Goal: Obtain resource: Download file/media

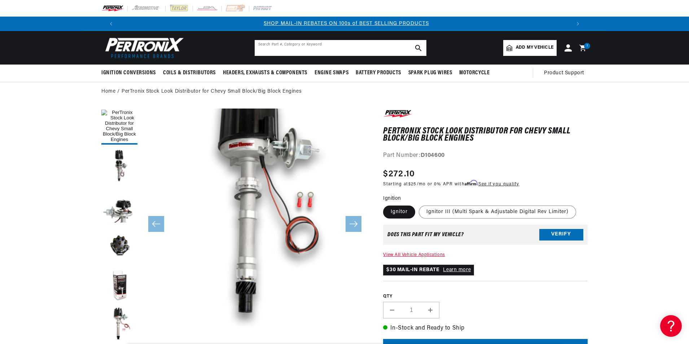
click at [314, 49] on input "text" at bounding box center [341, 48] width 172 height 16
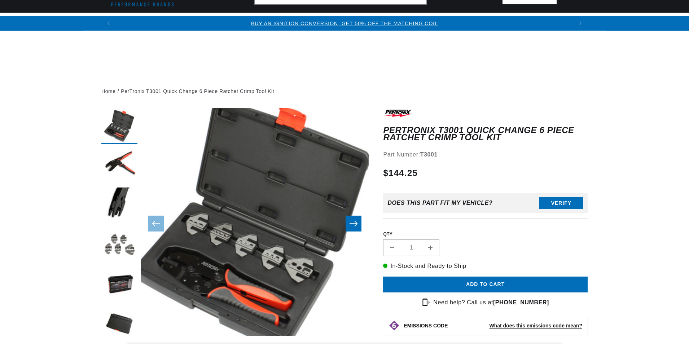
scroll to position [216, 0]
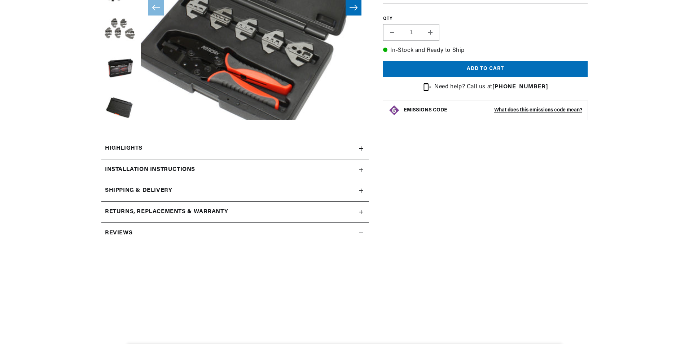
click at [188, 174] on h2 "Installation instructions" at bounding box center [150, 169] width 90 height 9
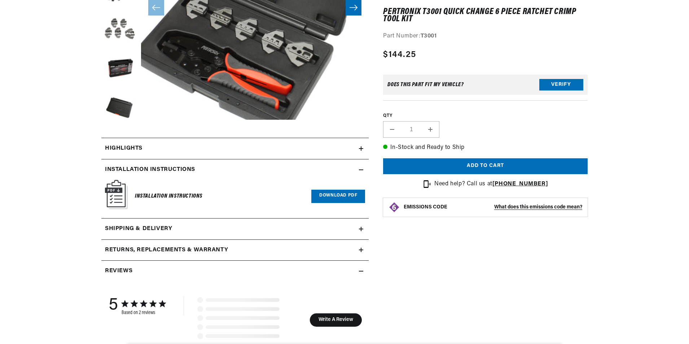
scroll to position [0, 0]
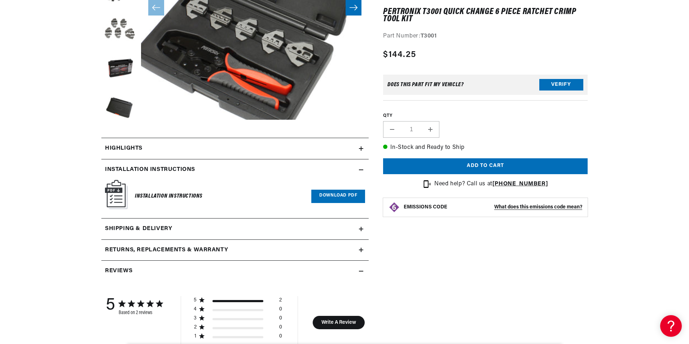
click at [341, 194] on link "Download PDF" at bounding box center [338, 196] width 54 height 13
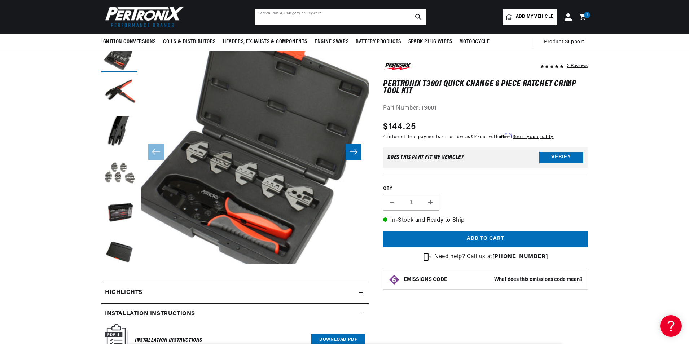
click at [354, 18] on input "text" at bounding box center [341, 17] width 172 height 16
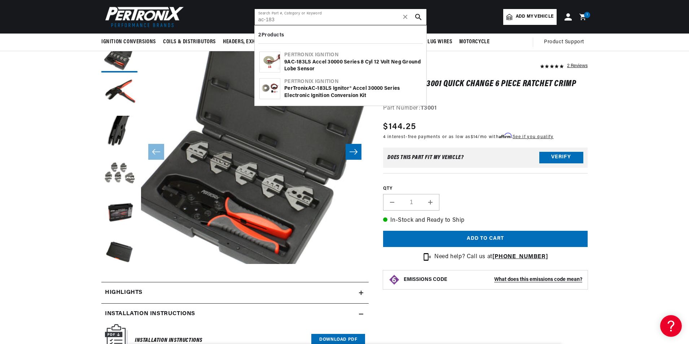
type input "ac-183"
click at [298, 65] on div "9AC- 183 LS Accel 30000 Series 8 cyl 12 Volt Neg Ground Lobe Sensor" at bounding box center [352, 66] width 137 height 14
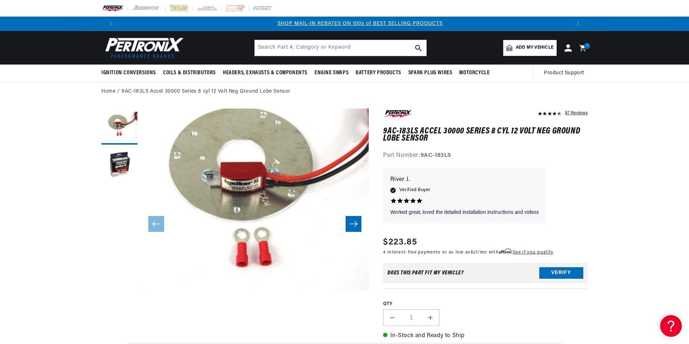
scroll to position [0, 451]
click at [290, 48] on input "text" at bounding box center [341, 48] width 172 height 16
click at [260, 53] on input "9182504" at bounding box center [341, 48] width 172 height 16
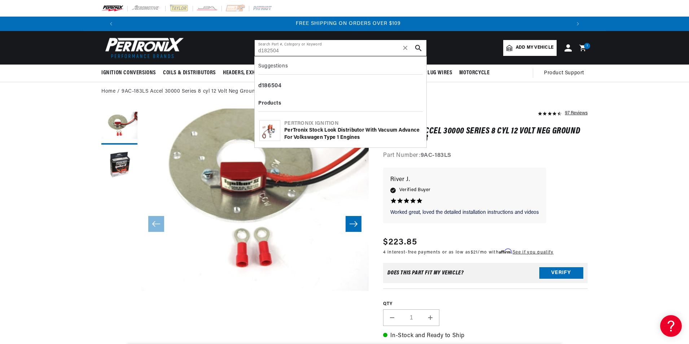
type input "d182504"
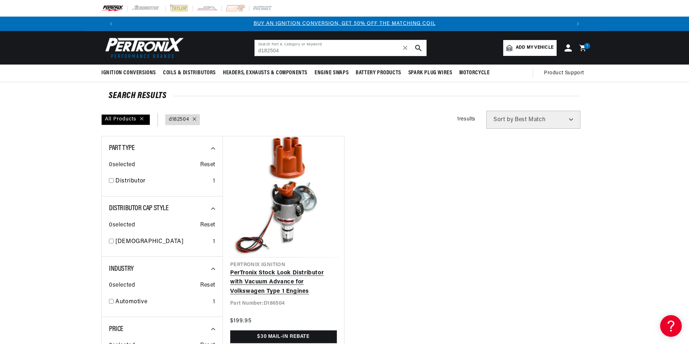
click at [295, 272] on link "PerTronix Stock Look Distributor with Vacuum Advance for Volkswagen Type 1 Engi…" at bounding box center [283, 283] width 107 height 28
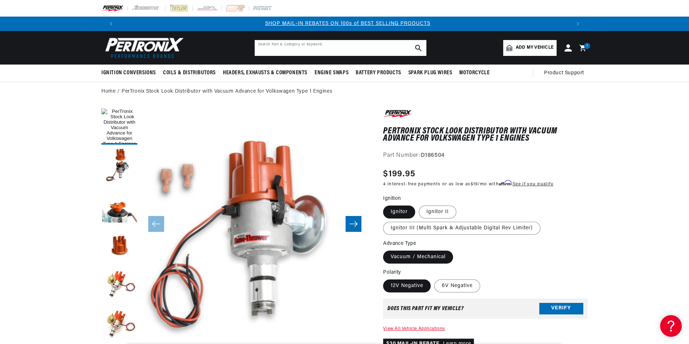
scroll to position [0, 451]
click at [319, 52] on input "text" at bounding box center [341, 48] width 172 height 16
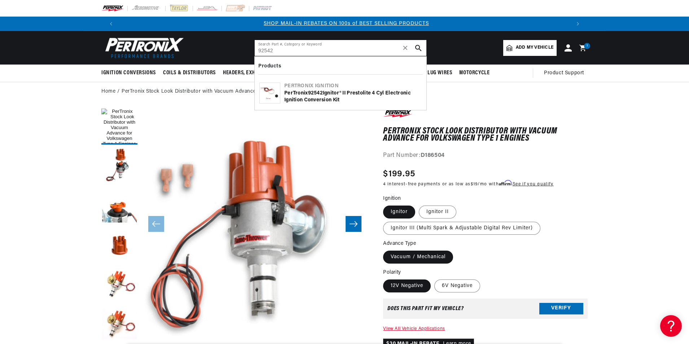
type input "92542"
click at [328, 100] on div "PerTronix 92542 Ignitor® II Prestolite 4 cyl Electronic Ignition Conversion Kit" at bounding box center [352, 97] width 137 height 14
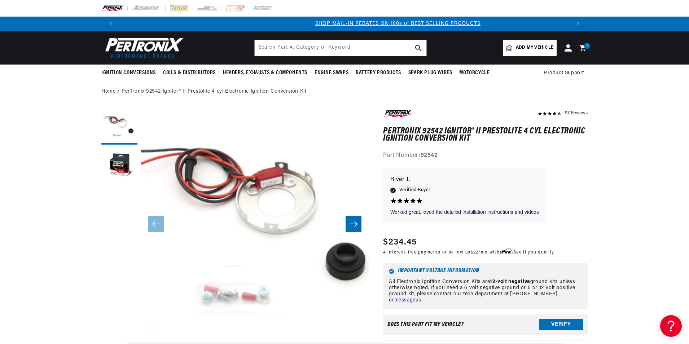
scroll to position [0, 451]
click at [306, 53] on input "text" at bounding box center [341, 48] width 172 height 16
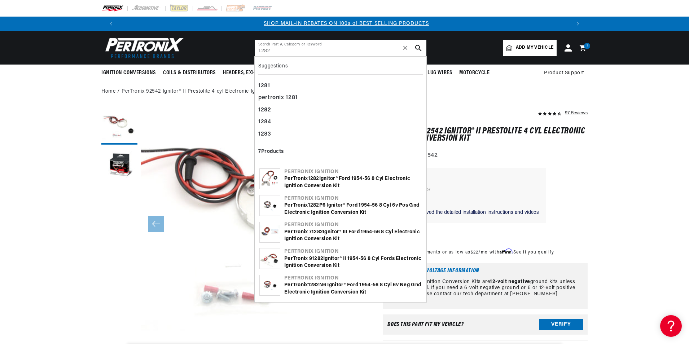
type input "1282"
click at [347, 179] on div "PerTronix 1282 Ignitor® Ford 1954-56 8 cyl Electronic Ignition Conversion Kit" at bounding box center [352, 182] width 137 height 14
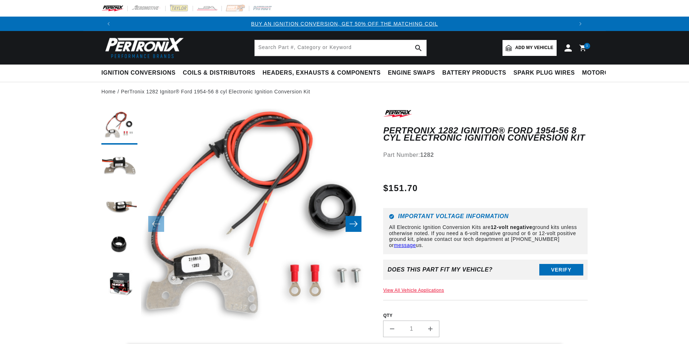
scroll to position [180, 0]
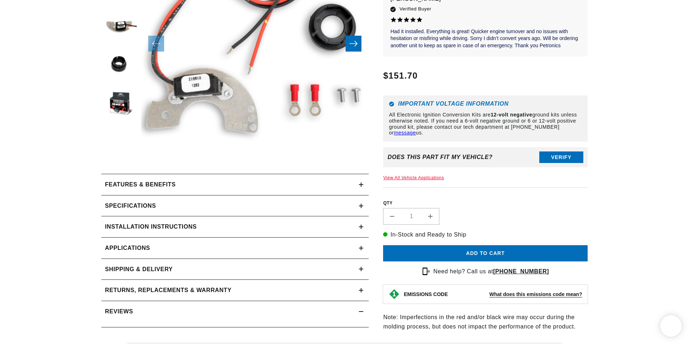
drag, startPoint x: 150, startPoint y: 228, endPoint x: 185, endPoint y: 225, distance: 34.7
click at [151, 228] on h2 "Installation instructions" at bounding box center [151, 226] width 92 height 9
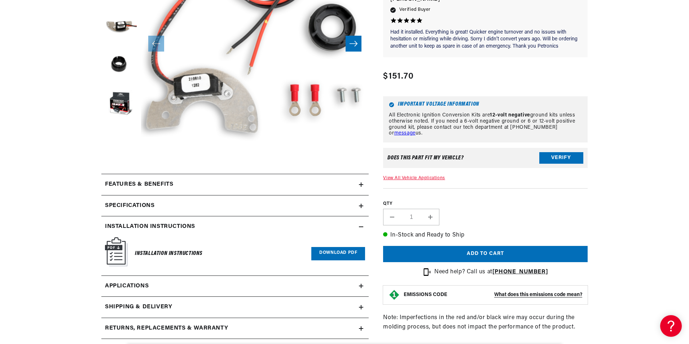
scroll to position [0, 0]
click at [339, 254] on link "Download PDF" at bounding box center [338, 253] width 54 height 13
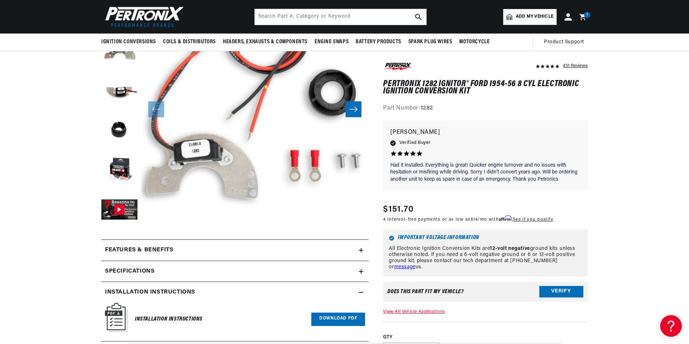
scroll to position [36, 0]
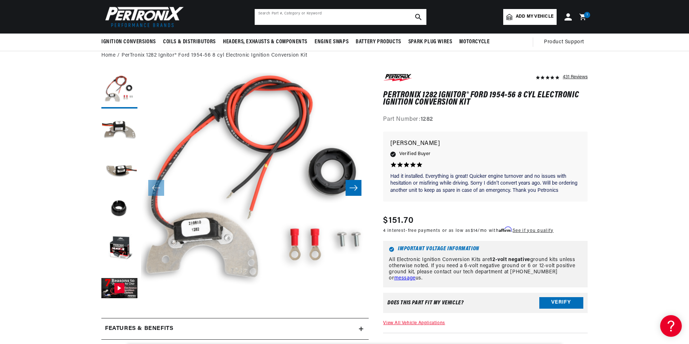
click at [328, 13] on input "text" at bounding box center [341, 17] width 172 height 16
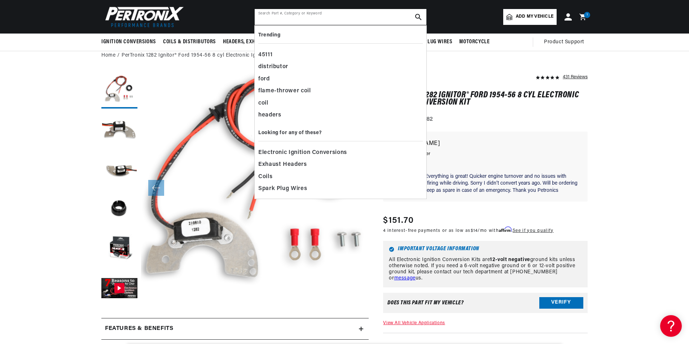
scroll to position [0, 901]
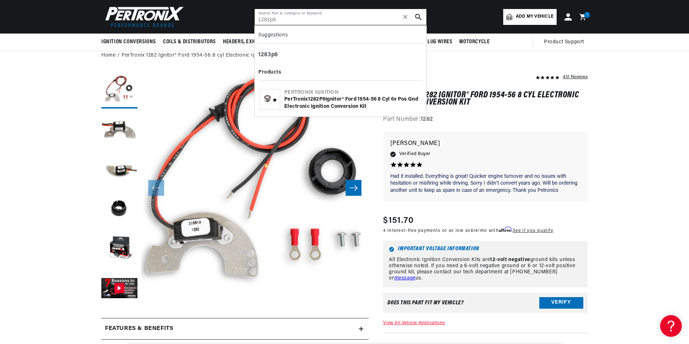
type input "1282p6"
click at [348, 105] on div "PerTronix 1282P6 Ignitor® Ford 1954-56 8 cyl 6v Pos Gnd Electronic Ignition Con…" at bounding box center [352, 103] width 137 height 14
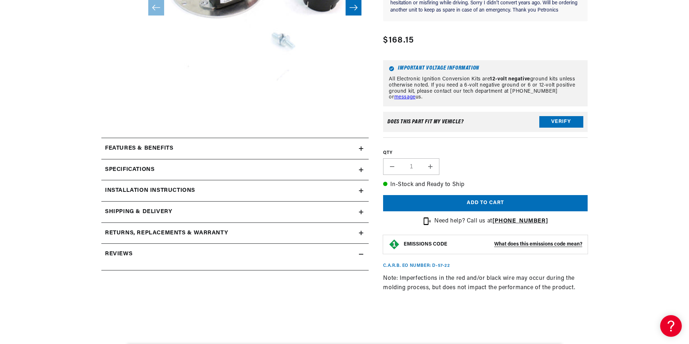
click at [160, 185] on summary "Installation instructions" at bounding box center [234, 190] width 267 height 21
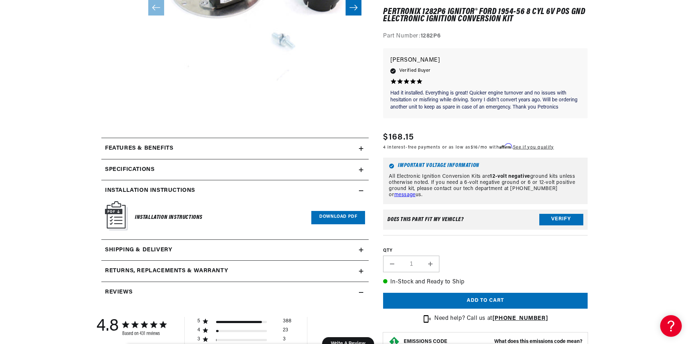
click at [346, 215] on link "Download PDF" at bounding box center [338, 217] width 54 height 13
